Goal: Task Accomplishment & Management: Use online tool/utility

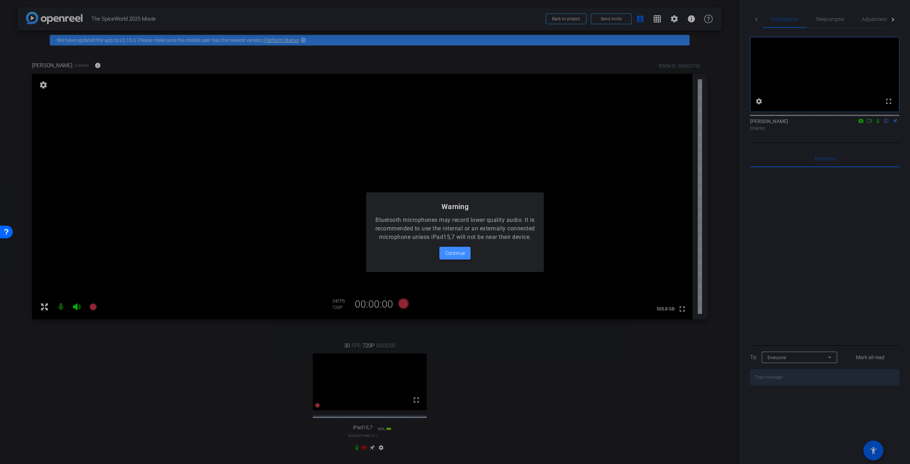
click at [456, 257] on span "Continue" at bounding box center [455, 253] width 20 height 9
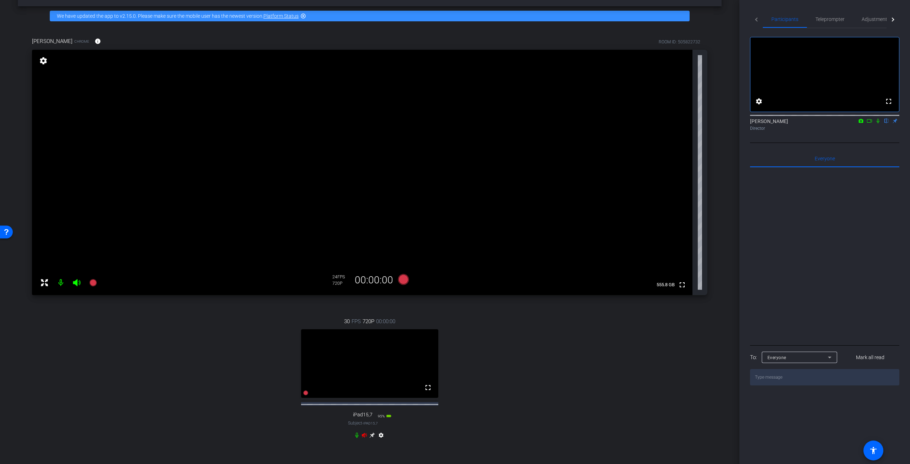
scroll to position [36, 0]
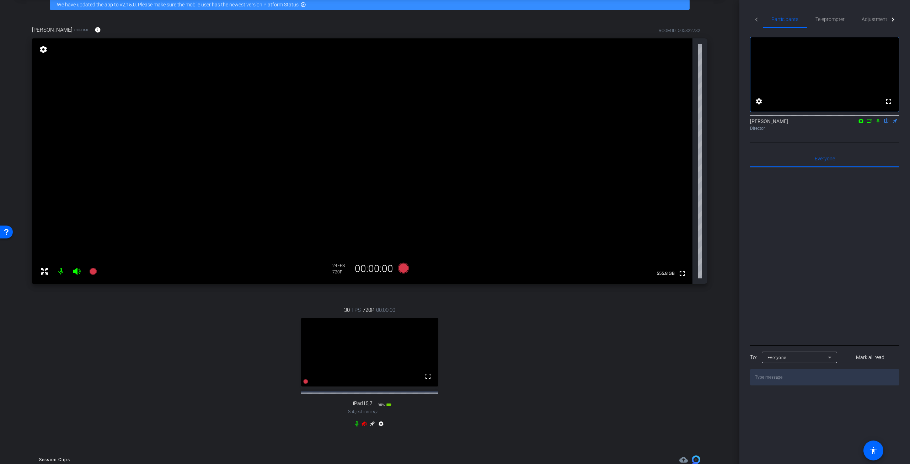
click at [362, 427] on icon at bounding box center [365, 424] width 6 height 6
click at [406, 269] on icon at bounding box center [403, 268] width 17 height 13
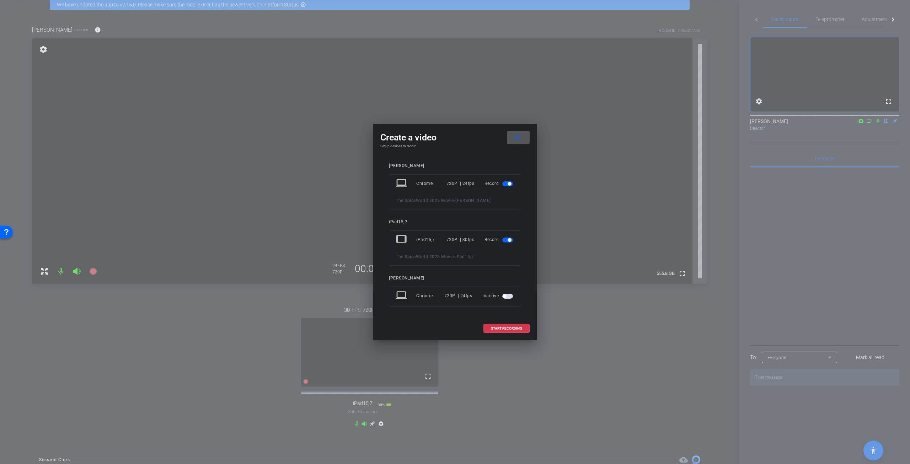
click at [506, 295] on span "button" at bounding box center [505, 296] width 4 height 4
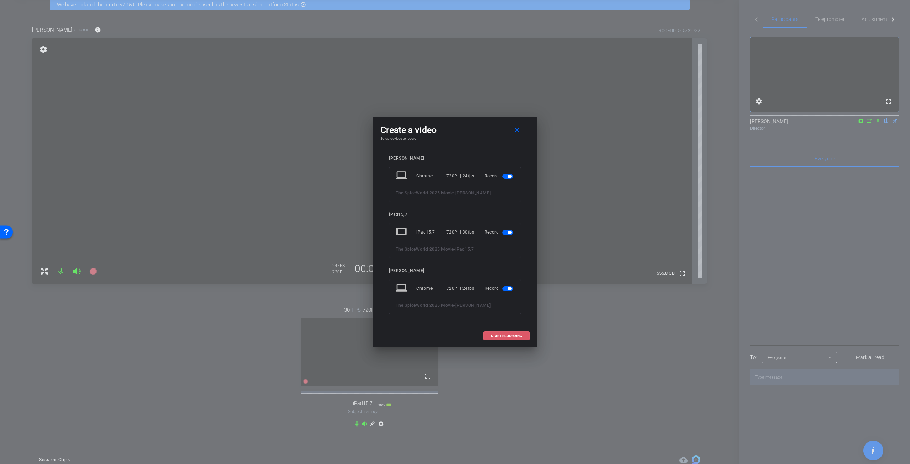
click at [507, 334] on span "START RECORDING" at bounding box center [506, 336] width 31 height 4
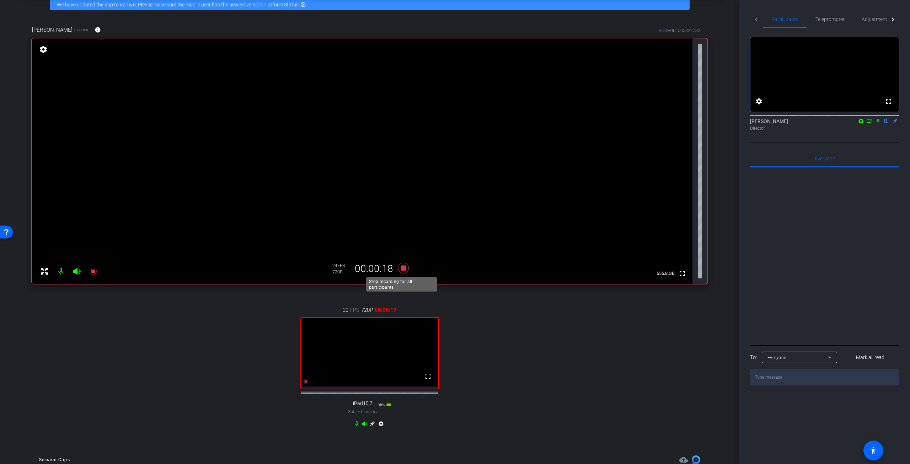
click at [401, 268] on icon at bounding box center [403, 268] width 11 height 11
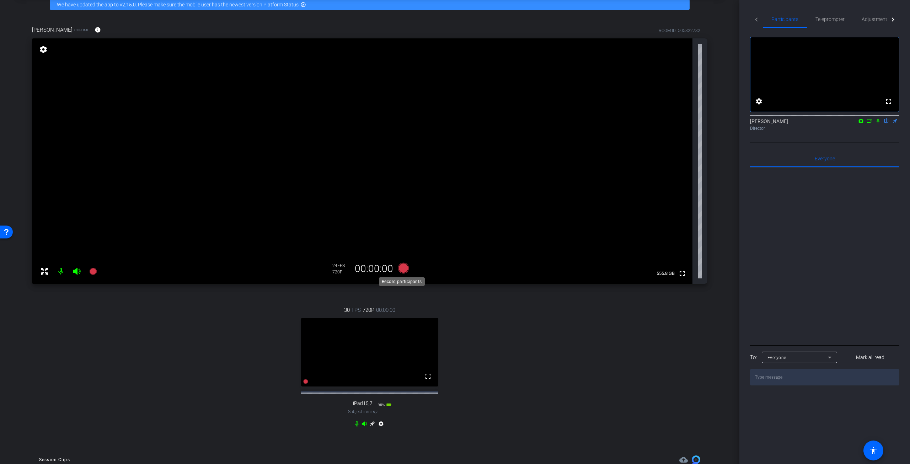
click at [402, 267] on icon at bounding box center [403, 268] width 11 height 11
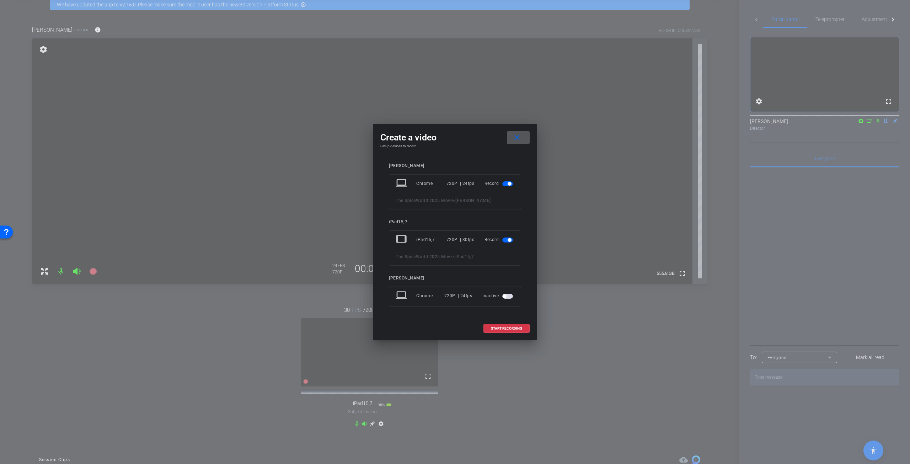
click at [506, 296] on span "button" at bounding box center [505, 296] width 4 height 4
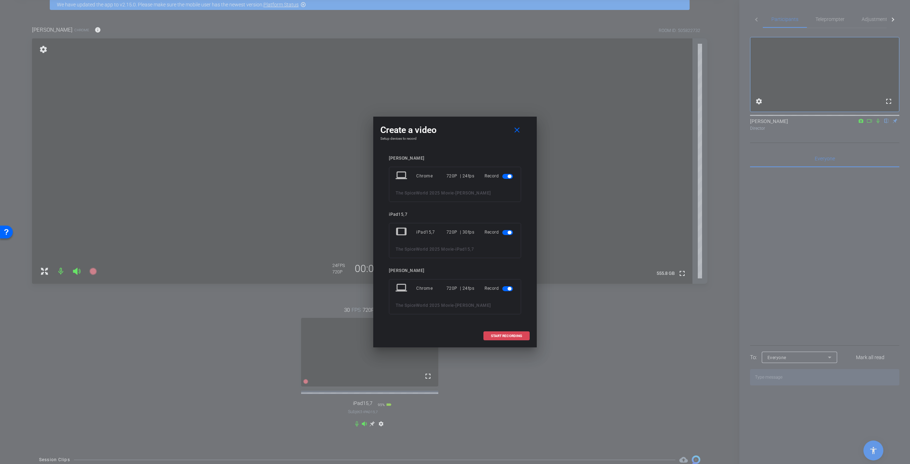
drag, startPoint x: 507, startPoint y: 335, endPoint x: 505, endPoint y: 338, distance: 4.1
click at [505, 338] on button "START RECORDING" at bounding box center [507, 335] width 46 height 9
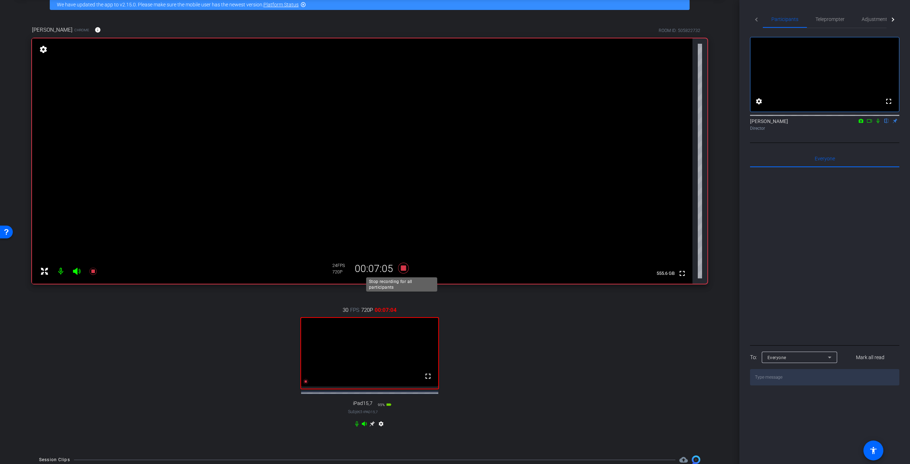
click at [402, 267] on icon at bounding box center [403, 268] width 11 height 11
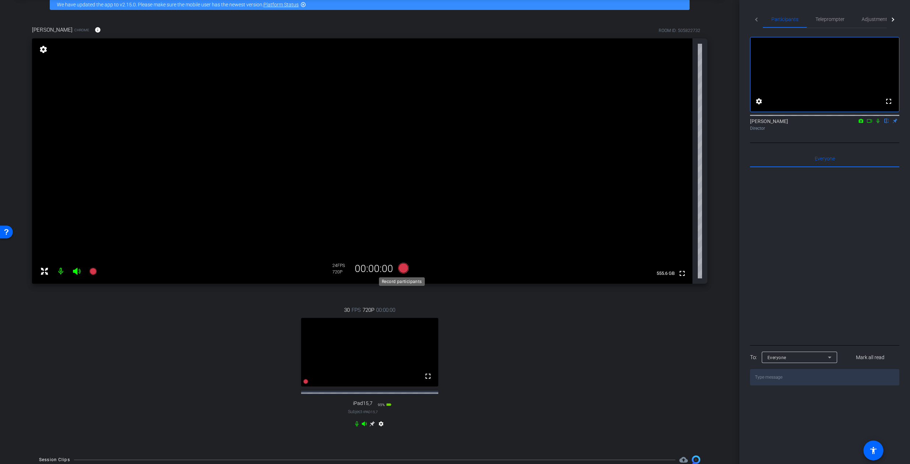
click at [400, 269] on icon at bounding box center [403, 268] width 11 height 11
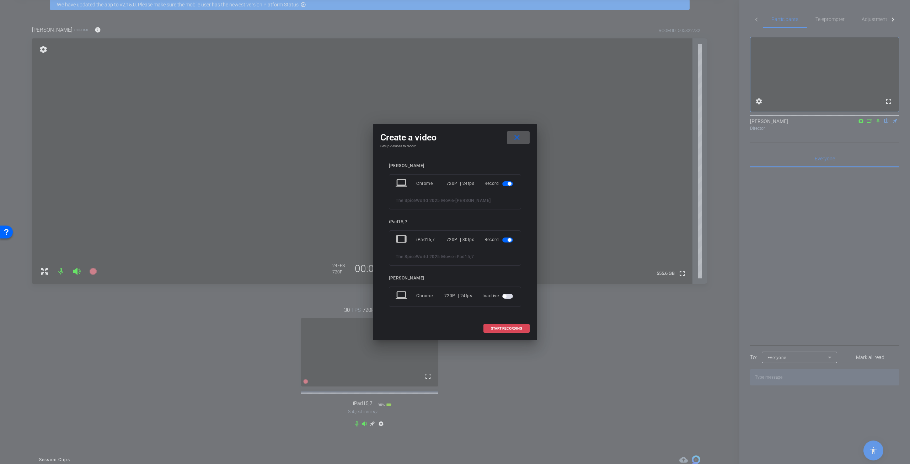
click at [510, 329] on span "START RECORDING" at bounding box center [506, 329] width 31 height 4
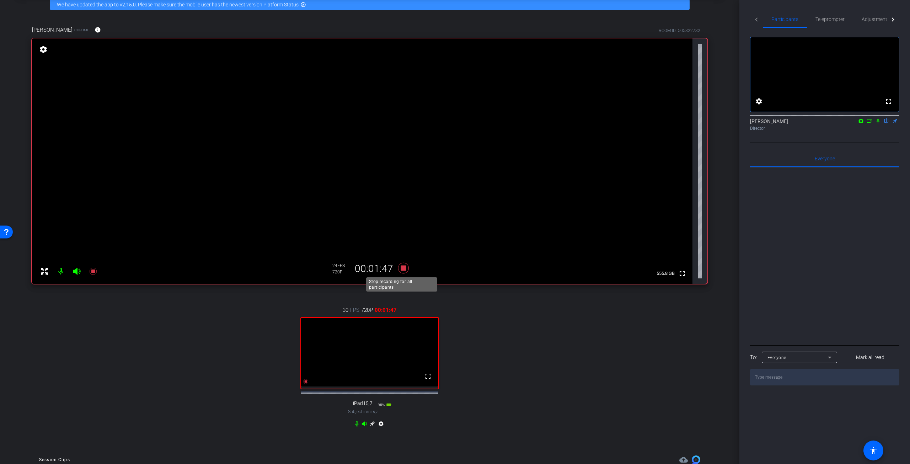
click at [404, 270] on icon at bounding box center [403, 268] width 11 height 11
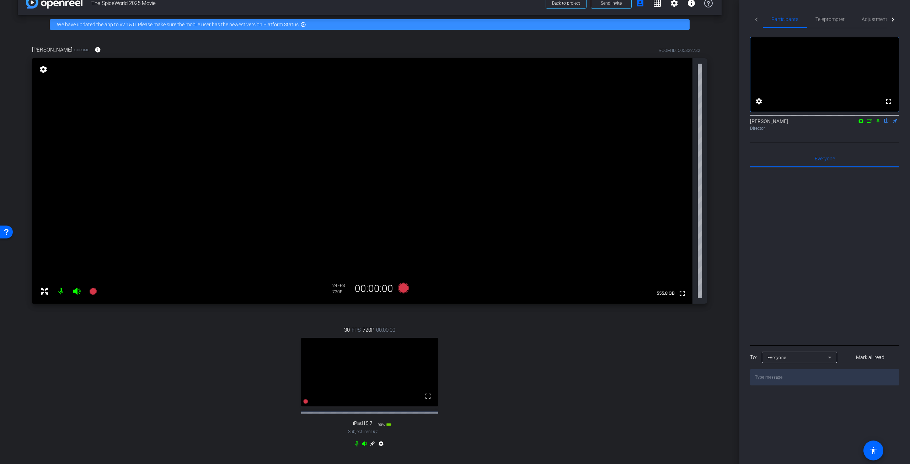
scroll to position [0, 0]
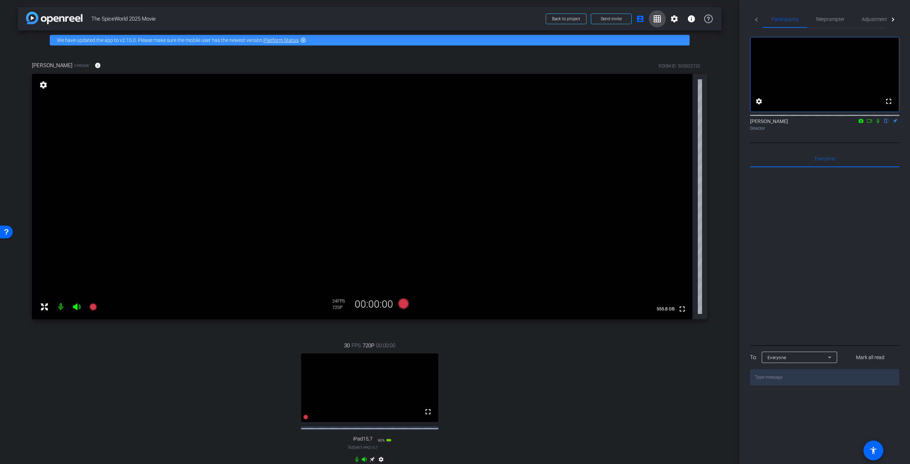
click at [653, 20] on mat-icon "grid_on" at bounding box center [657, 19] width 9 height 9
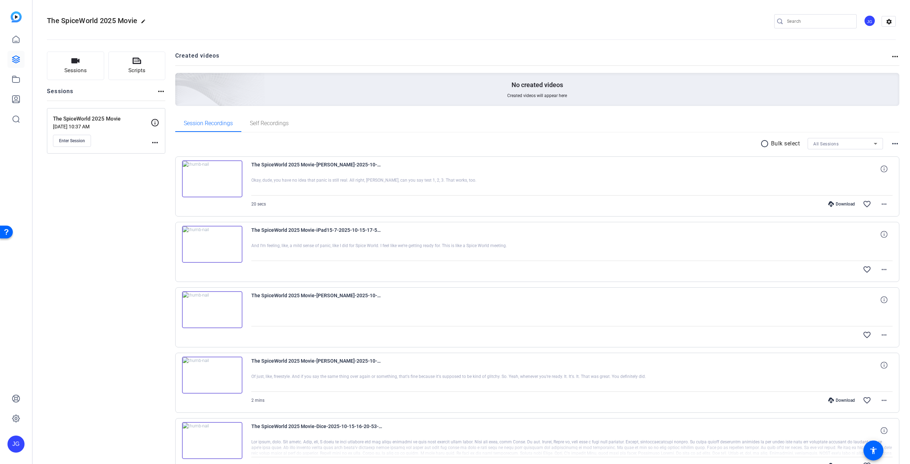
click at [213, 309] on img at bounding box center [212, 309] width 60 height 37
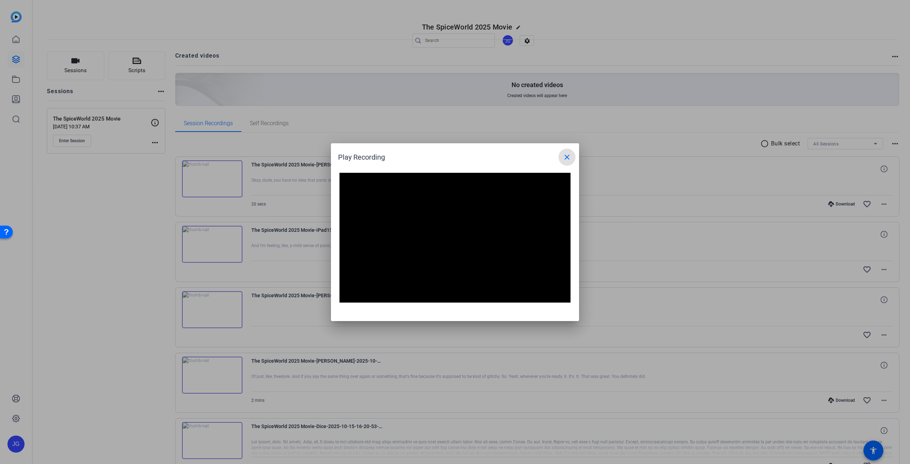
click at [566, 155] on mat-icon "close" at bounding box center [567, 157] width 9 height 9
